Goal: Information Seeking & Learning: Learn about a topic

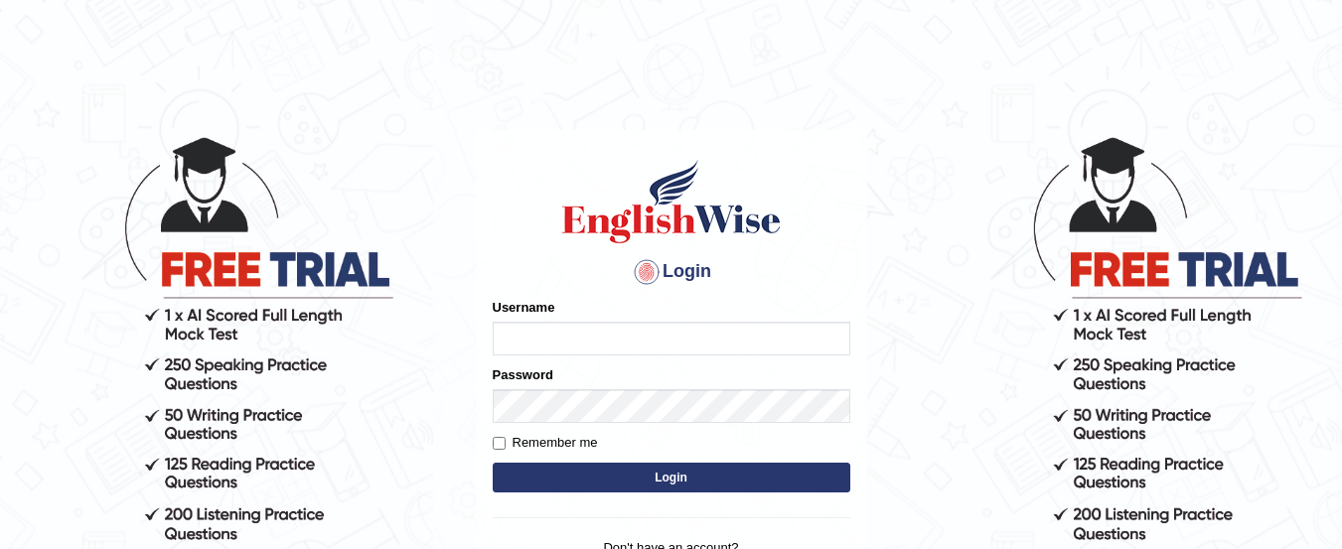
type input "yadwinder_online"
click at [657, 476] on button "Login" at bounding box center [672, 478] width 358 height 30
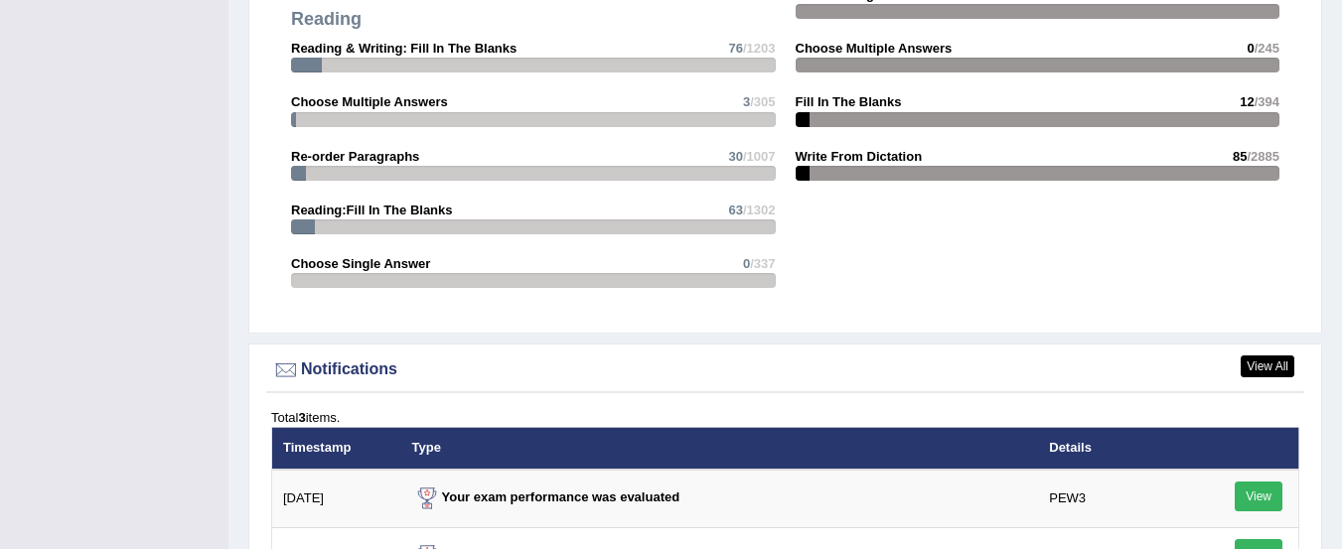
scroll to position [2231, 0]
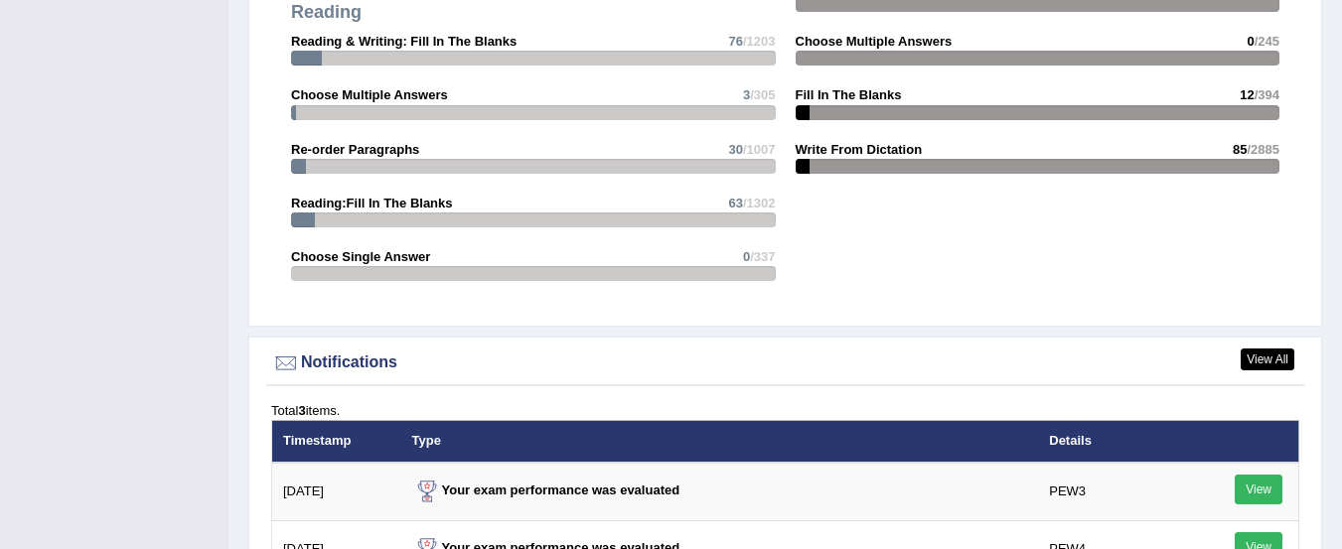
drag, startPoint x: 1352, startPoint y: 54, endPoint x: 1330, endPoint y: 376, distance: 322.6
click at [843, 159] on div at bounding box center [1038, 166] width 485 height 15
click at [856, 142] on strong "Write From Dictation" at bounding box center [859, 149] width 127 height 15
